Goal: Task Accomplishment & Management: Use online tool/utility

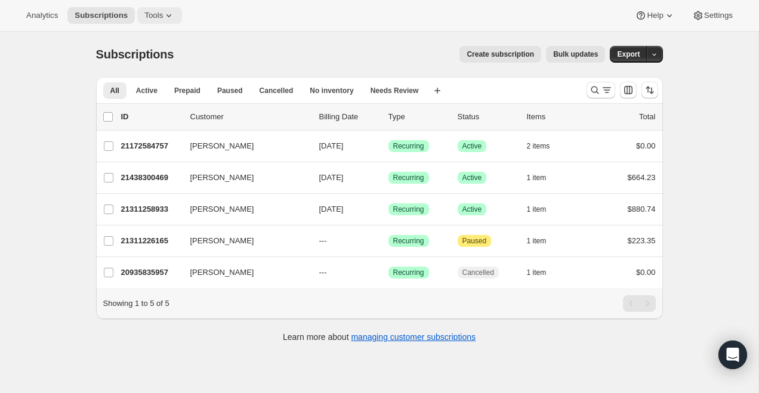
click at [150, 14] on span "Tools" at bounding box center [153, 16] width 18 height 10
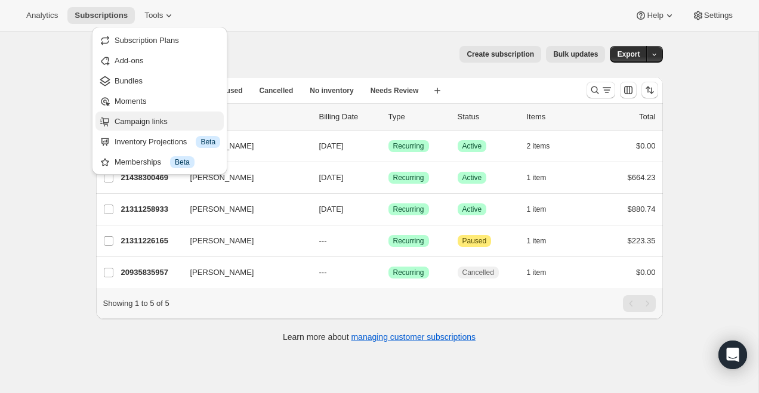
click at [150, 119] on span "Campaign links" at bounding box center [140, 121] width 53 height 9
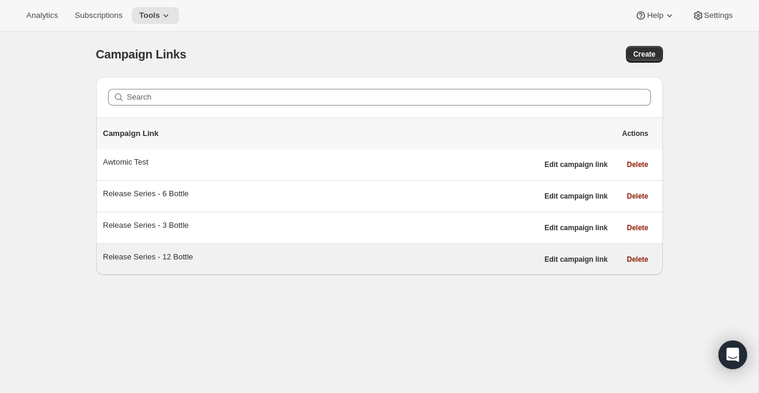
click at [422, 253] on div "Release Series - 12 Bottle" at bounding box center [320, 257] width 434 height 12
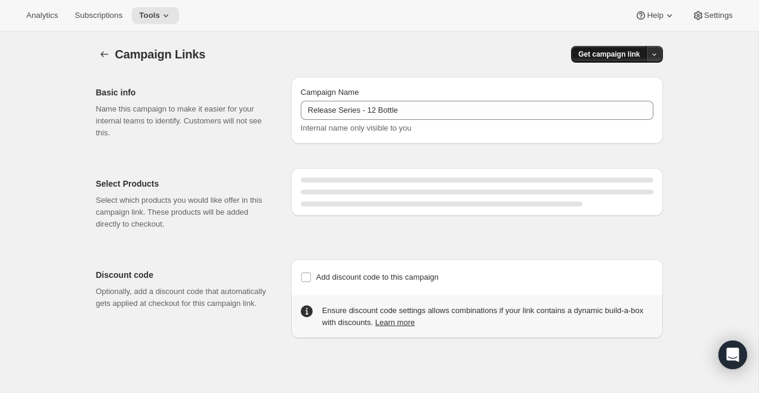
select select "gid://shopify/SellingPlan/710463488309"
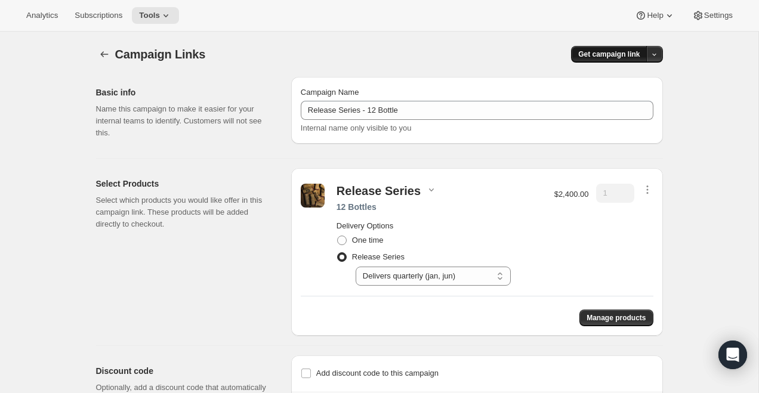
click at [603, 49] on span "Get campaign link" at bounding box center [608, 54] width 61 height 10
click at [615, 78] on div "Copy Link" at bounding box center [630, 79] width 50 height 12
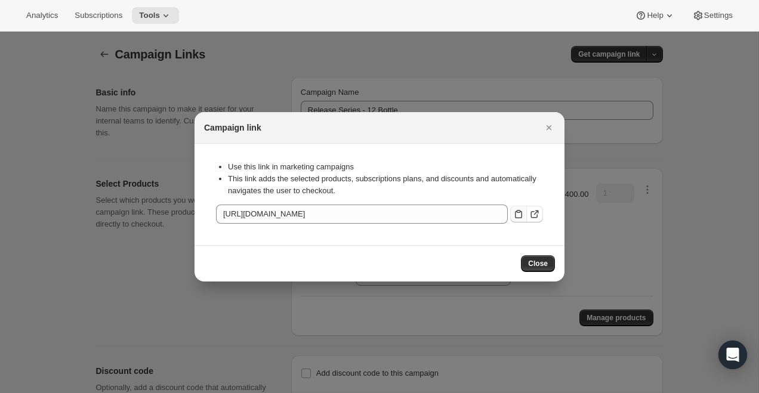
click at [515, 216] on icon ":r2e:" at bounding box center [518, 214] width 7 height 8
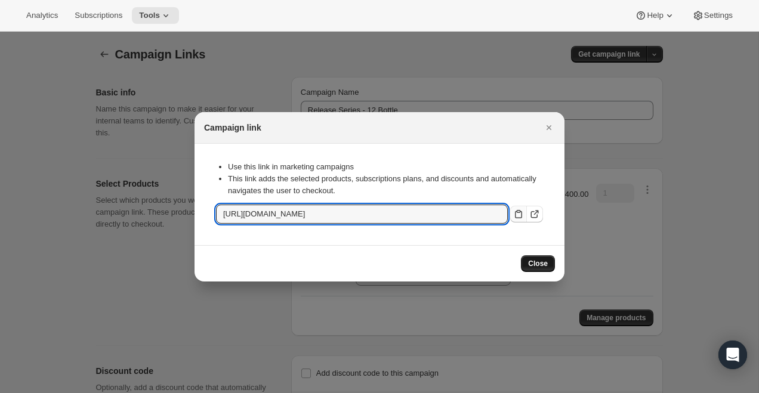
click at [541, 259] on span "Close" at bounding box center [538, 264] width 20 height 10
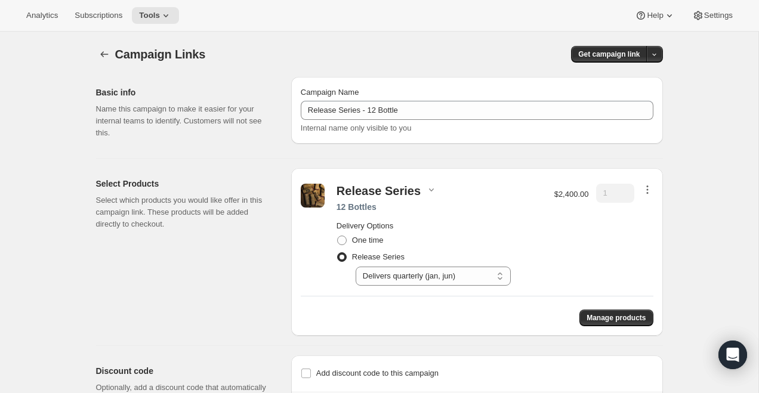
click at [652, 187] on icon "button" at bounding box center [647, 190] width 12 height 12
click at [643, 245] on div "Remove Edit contents" at bounding box center [645, 225] width 69 height 59
click at [651, 191] on icon "button" at bounding box center [647, 190] width 12 height 12
click at [645, 228] on span "Edit contents" at bounding box center [645, 232] width 45 height 9
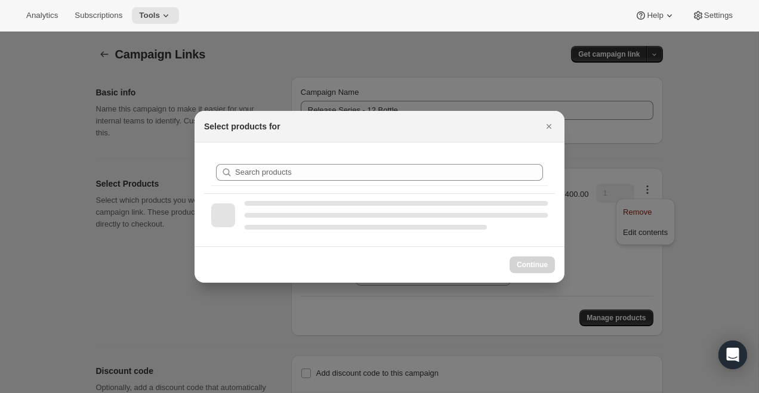
select select "gid://shopify/ProductVariant/51290224263477"
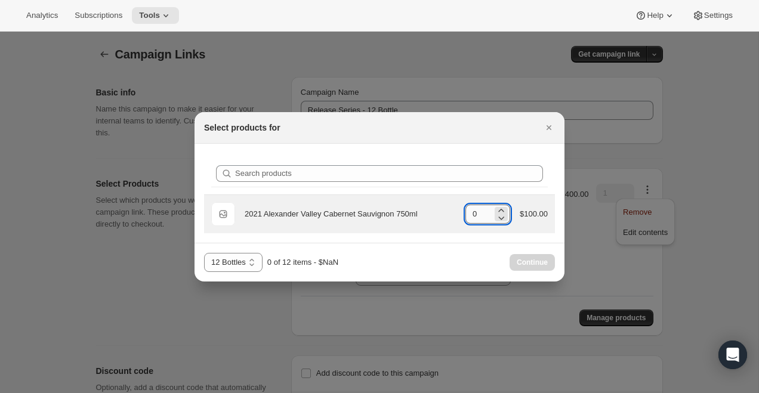
click at [475, 213] on input "0" at bounding box center [478, 214] width 27 height 19
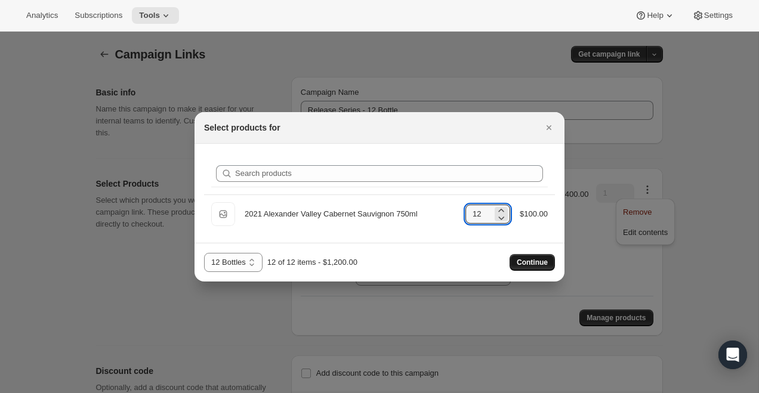
type input "12"
click at [543, 266] on span "Continue" at bounding box center [531, 263] width 31 height 10
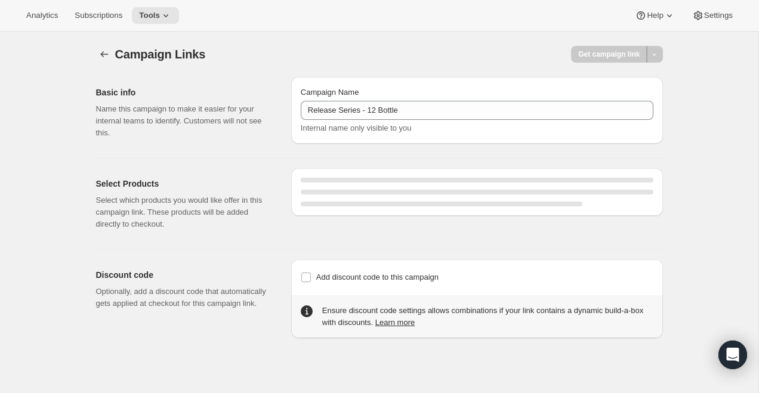
select select "gid://shopify/SellingPlan/710463488309"
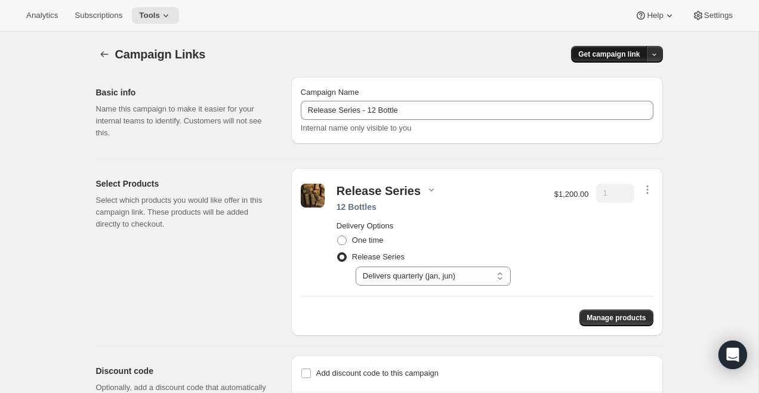
click at [599, 47] on button "Get campaign link" at bounding box center [609, 54] width 76 height 17
click at [621, 79] on span "Copy Link" at bounding box center [638, 79] width 35 height 9
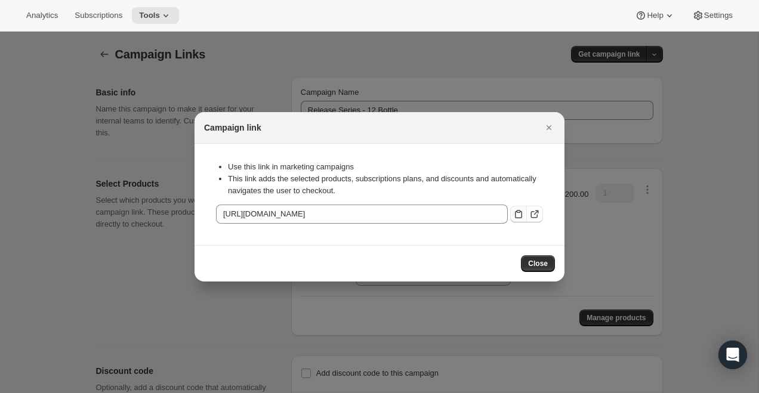
click at [518, 206] on button ":r2e:" at bounding box center [518, 214] width 17 height 17
click at [120, 67] on div at bounding box center [379, 196] width 759 height 393
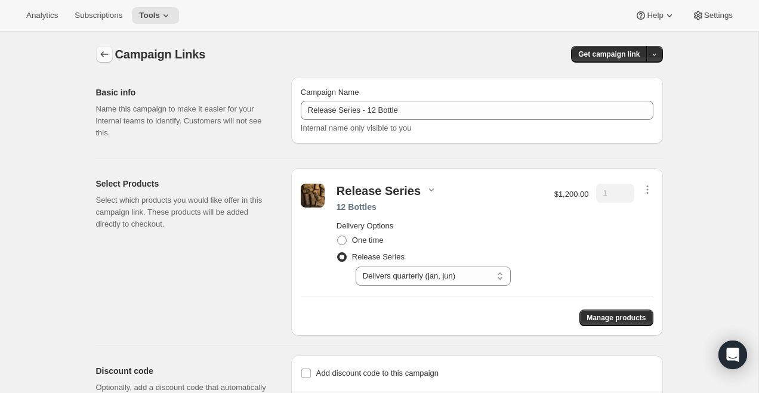
click at [105, 56] on icon "button" at bounding box center [104, 54] width 12 height 12
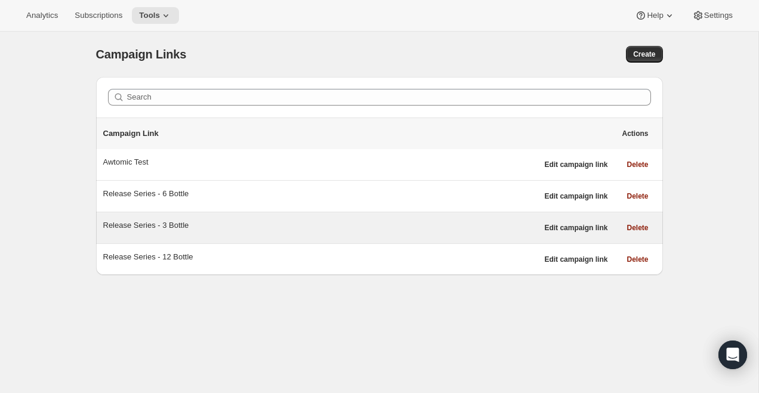
click at [332, 239] on div "Release Series - 3 Bottle Edit campaign link Delete" at bounding box center [379, 227] width 567 height 31
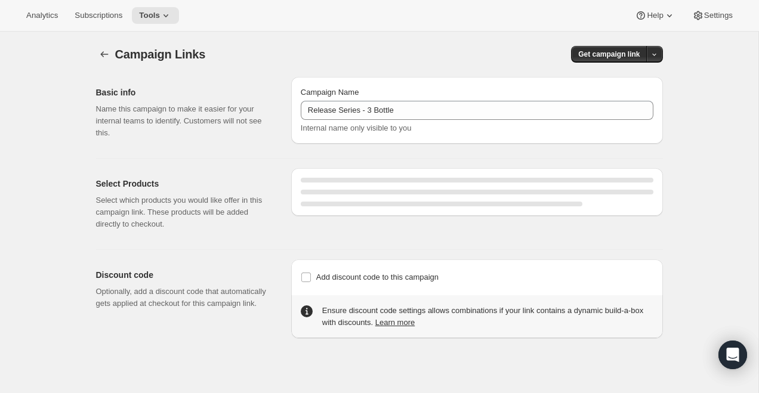
select select "gid://shopify/SellingPlan/710463488309"
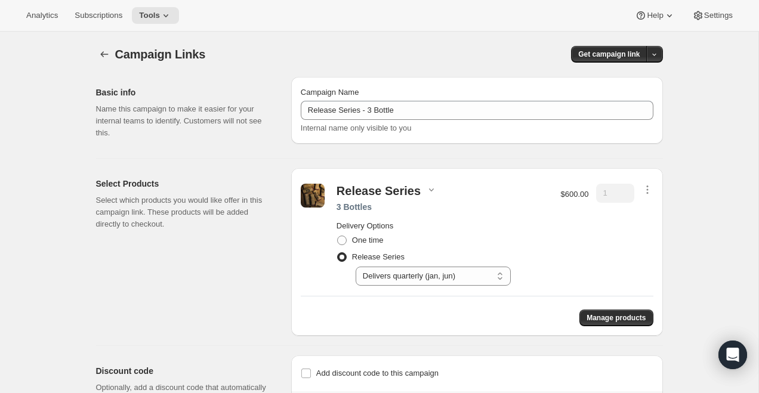
click at [652, 193] on div "Release Series 3 Bottles Delivery Options One time Release Series Select Delive…" at bounding box center [477, 252] width 372 height 168
click at [646, 191] on icon "button" at bounding box center [647, 190] width 12 height 12
click at [626, 234] on span "Edit contents" at bounding box center [645, 232] width 45 height 9
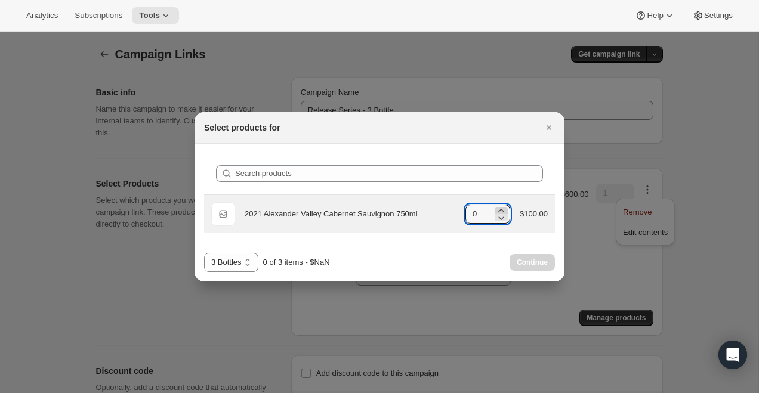
click at [495, 210] on icon ":r48:" at bounding box center [501, 211] width 12 height 12
type input "3"
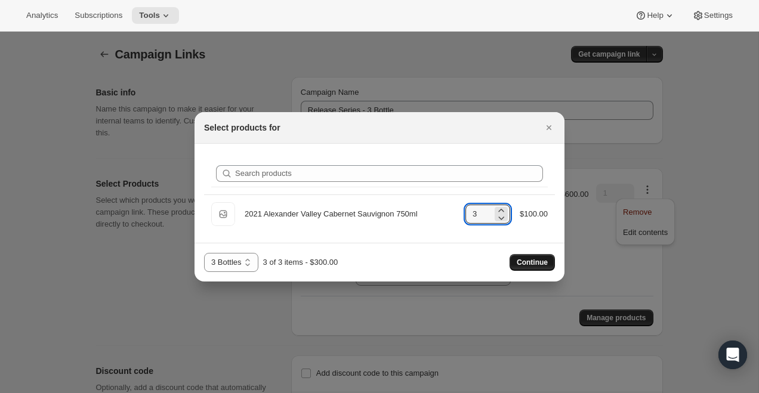
click at [535, 263] on span "Continue" at bounding box center [531, 263] width 31 height 10
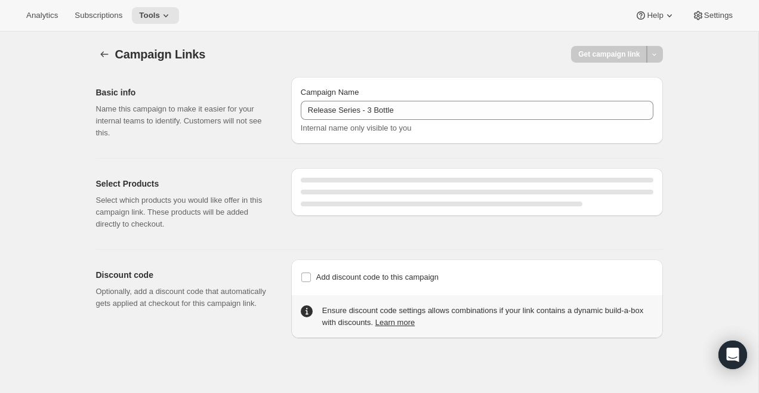
select select "gid://shopify/SellingPlan/710463488309"
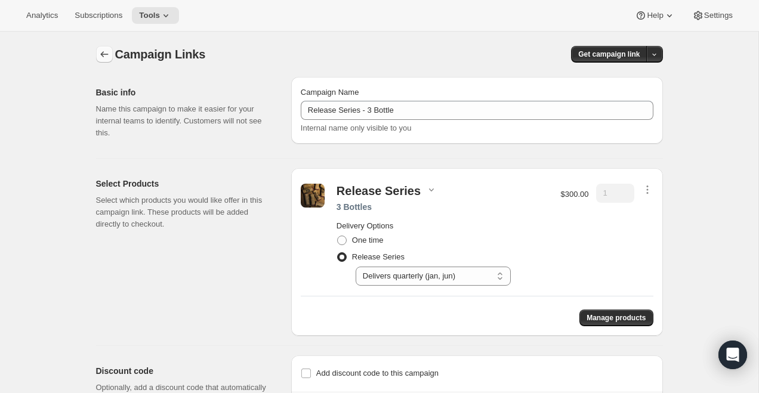
click at [104, 54] on icon "button" at bounding box center [104, 54] width 12 height 12
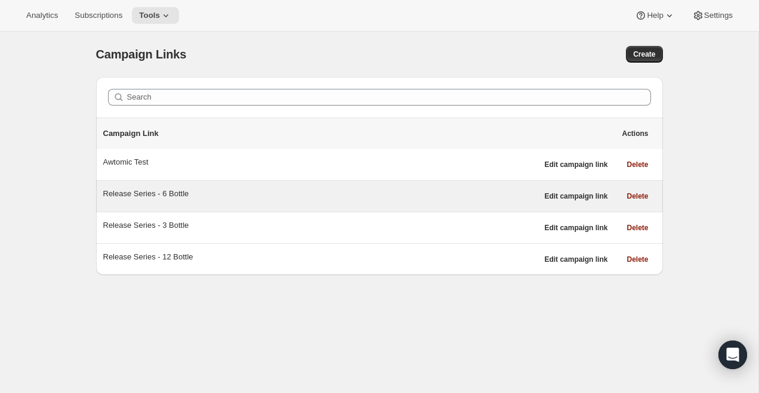
click at [299, 195] on div "Release Series - 6 Bottle" at bounding box center [320, 194] width 434 height 12
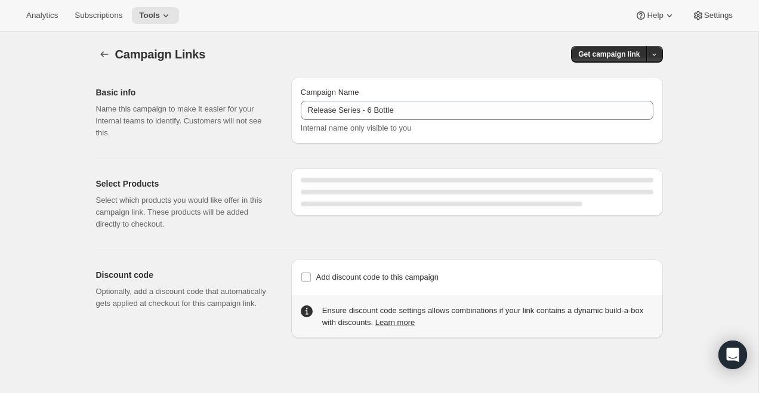
select select "gid://shopify/SellingPlan/710463488309"
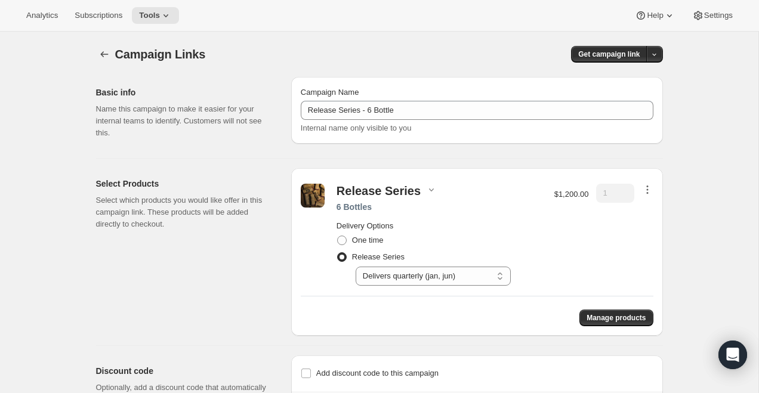
click at [648, 191] on icon "button" at bounding box center [647, 190] width 12 height 12
click at [648, 232] on span "Edit contents" at bounding box center [645, 232] width 45 height 9
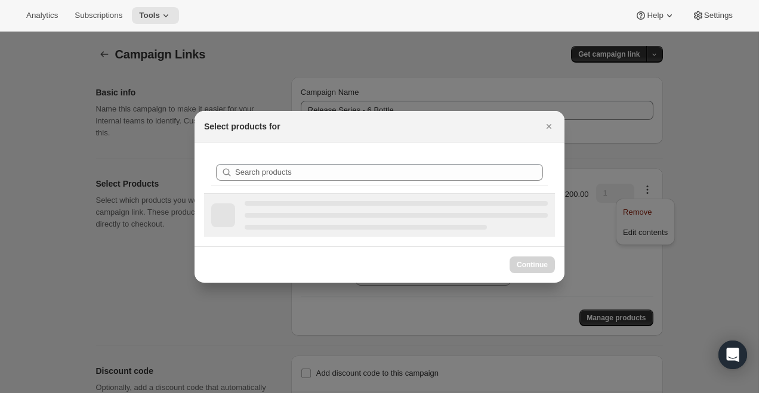
select select "gid://shopify/ProductVariant/51290224230709"
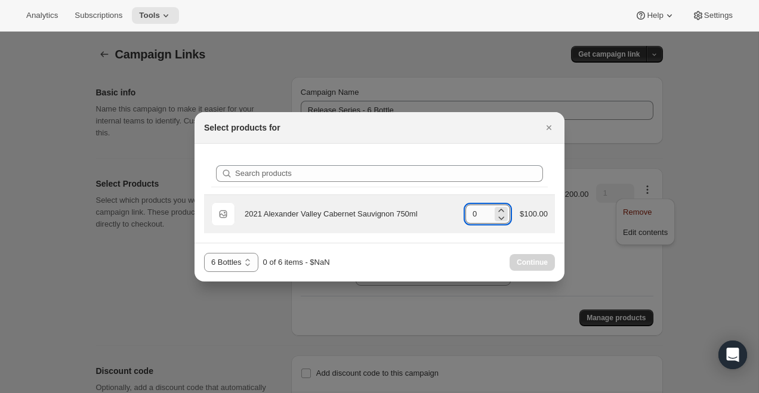
click at [479, 209] on input "0" at bounding box center [478, 214] width 27 height 19
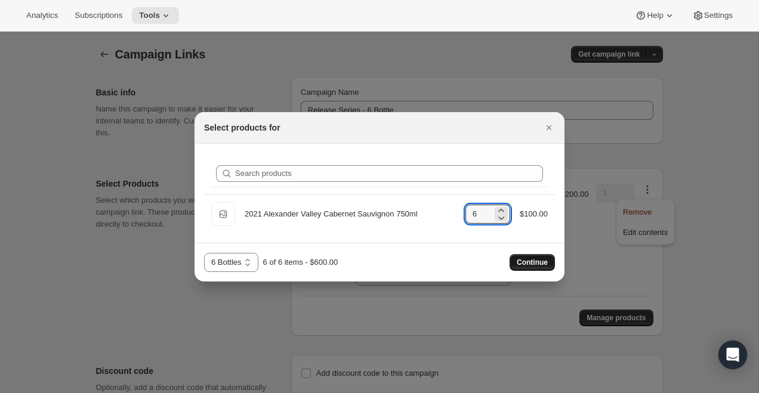
type input "6"
click at [518, 257] on button "Continue" at bounding box center [531, 262] width 45 height 17
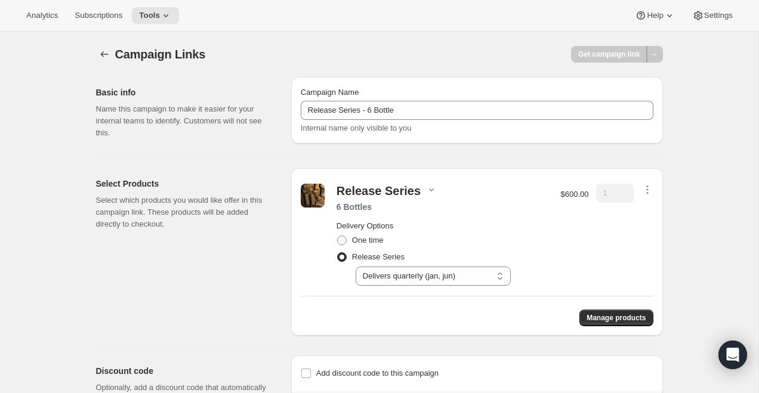
select select "gid://shopify/SellingPlan/710463488309"
click at [105, 54] on icon "button" at bounding box center [104, 54] width 8 height 6
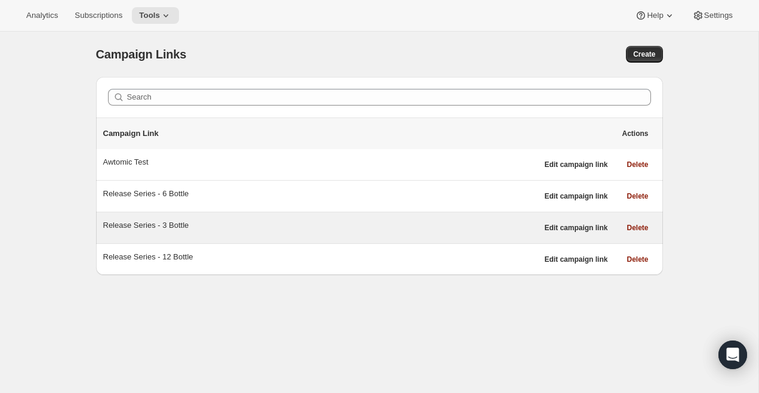
click at [259, 234] on div "Release Series - 3 Bottle" at bounding box center [320, 227] width 434 height 17
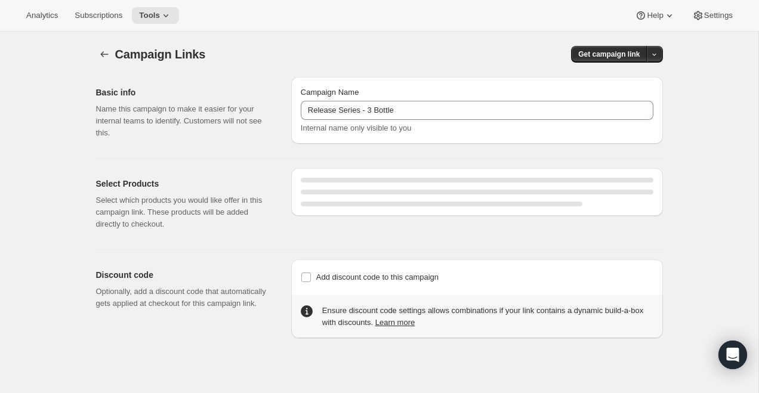
select select "gid://shopify/SellingPlan/710463488309"
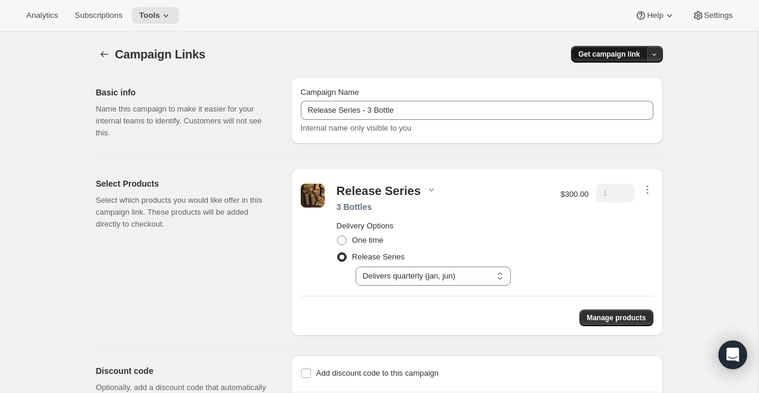
click at [608, 48] on button "Get campaign link" at bounding box center [609, 54] width 76 height 17
click at [623, 73] on span "Copy Link" at bounding box center [638, 79] width 35 height 12
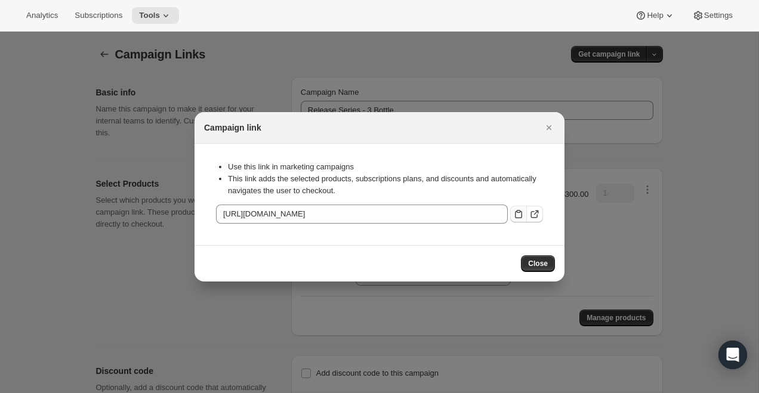
click at [516, 212] on icon ":r61:" at bounding box center [518, 214] width 7 height 8
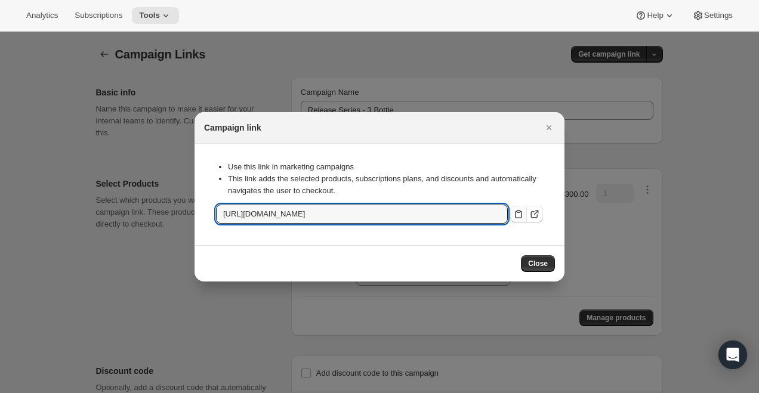
click at [517, 258] on div "Close" at bounding box center [379, 263] width 351 height 17
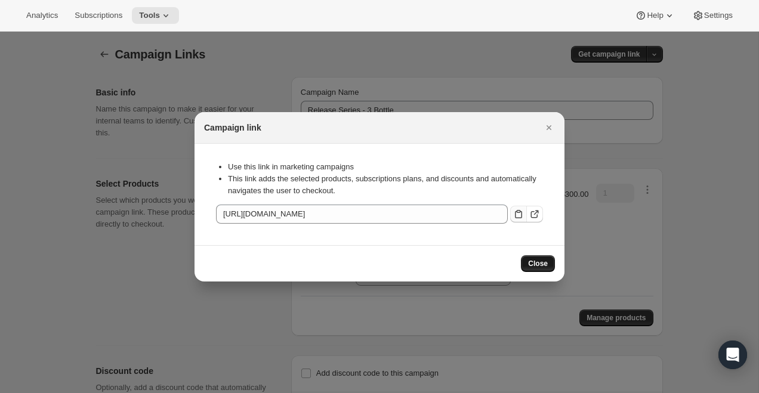
click at [549, 259] on button "Close" at bounding box center [538, 263] width 34 height 17
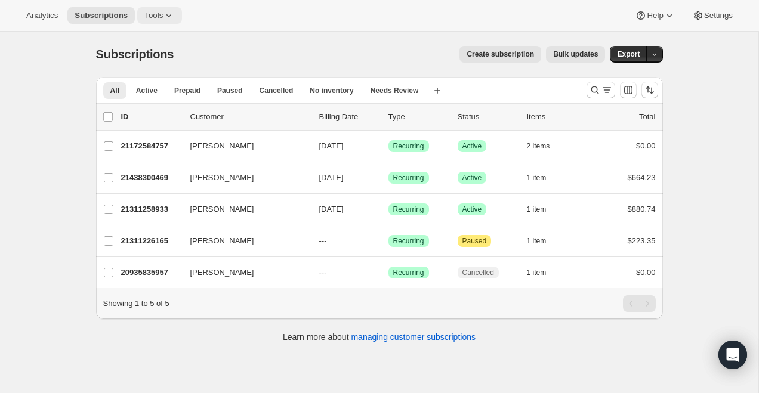
click at [169, 12] on icon at bounding box center [169, 16] width 12 height 12
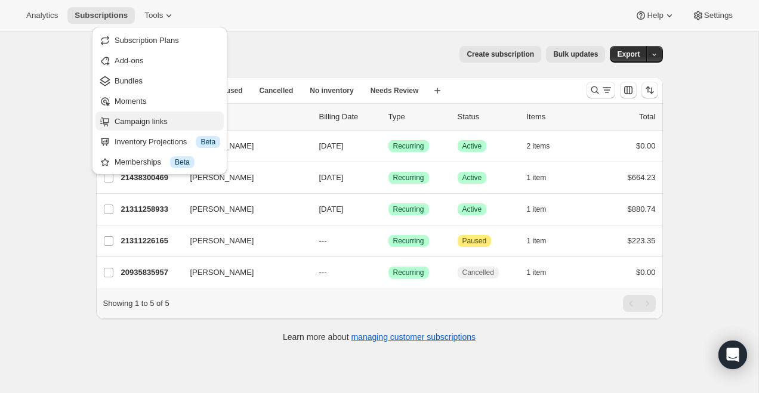
click at [162, 116] on span "Campaign links" at bounding box center [167, 122] width 106 height 12
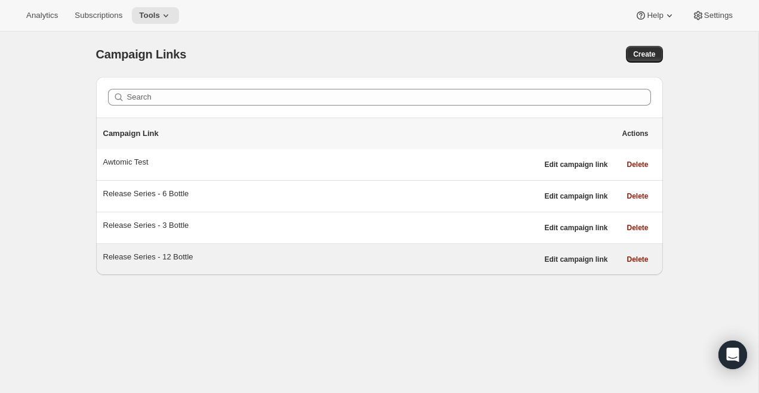
click at [165, 256] on div "Release Series - 12 Bottle" at bounding box center [320, 257] width 434 height 12
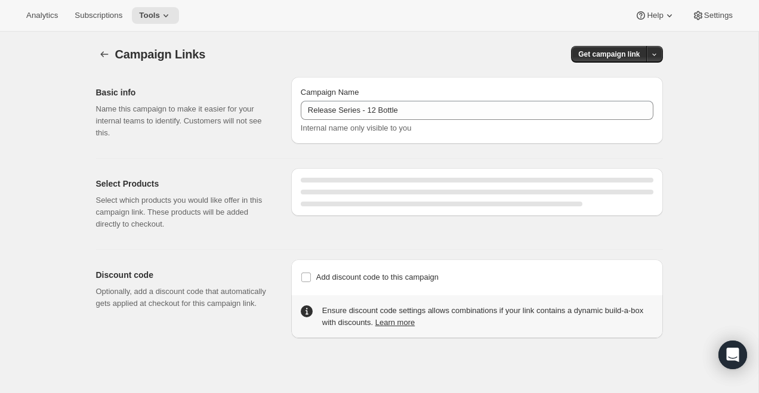
select select "gid://shopify/SellingPlan/710463488309"
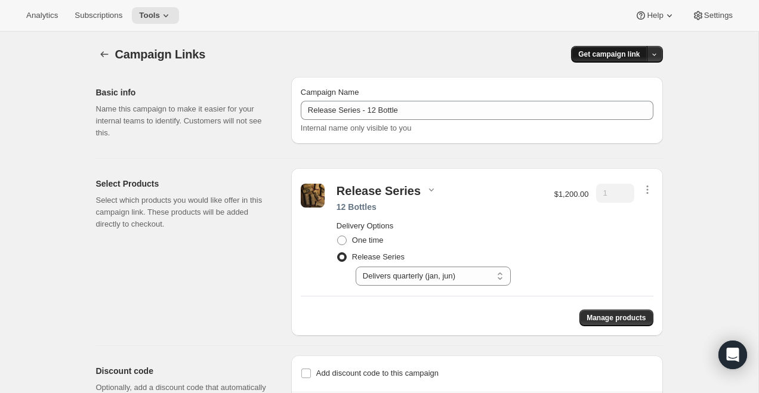
click at [599, 57] on span "Get campaign link" at bounding box center [608, 54] width 61 height 10
click at [616, 73] on div "Copy Link" at bounding box center [630, 79] width 50 height 12
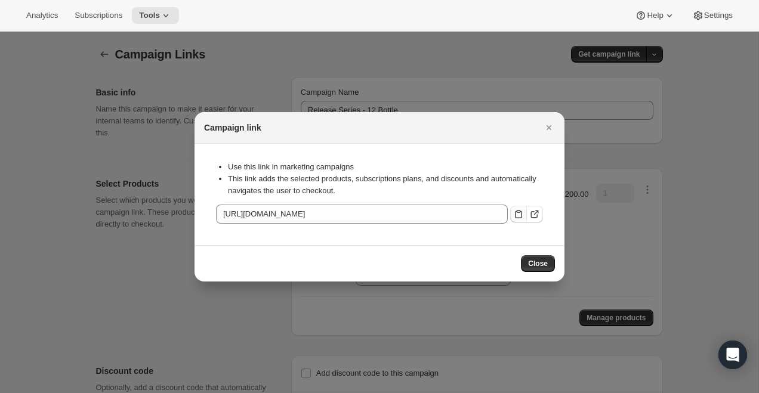
click at [517, 208] on button ":r2e:" at bounding box center [518, 214] width 17 height 17
click at [531, 259] on span "Close" at bounding box center [538, 264] width 20 height 10
